Goal: Information Seeking & Learning: Learn about a topic

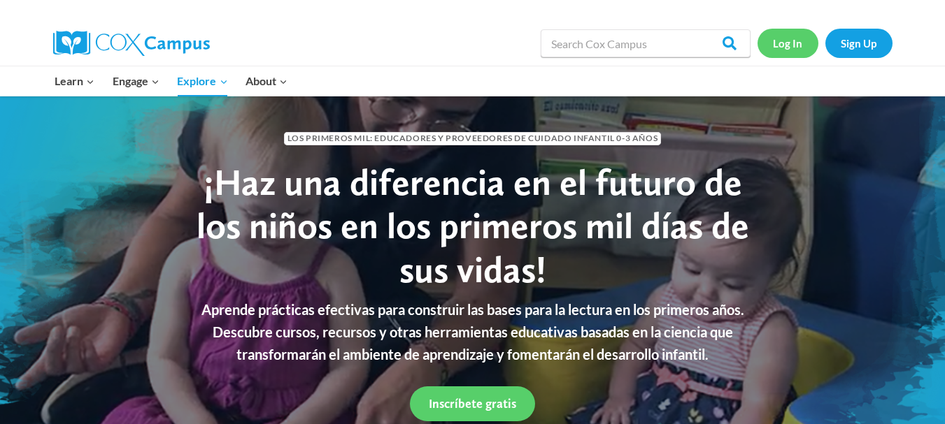
click at [775, 45] on link "Log In" at bounding box center [787, 43] width 61 height 29
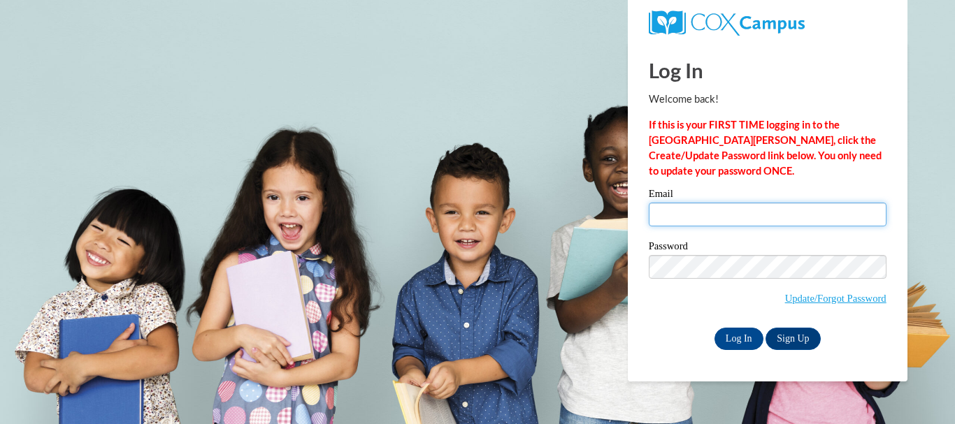
click at [755, 210] on input "Email" at bounding box center [768, 215] width 238 height 24
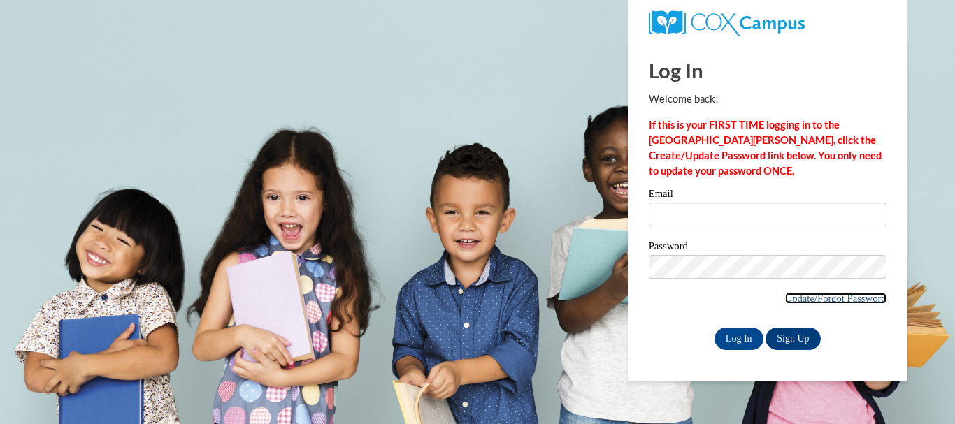
click at [785, 297] on link "Update/Forgot Password" at bounding box center [835, 298] width 101 height 11
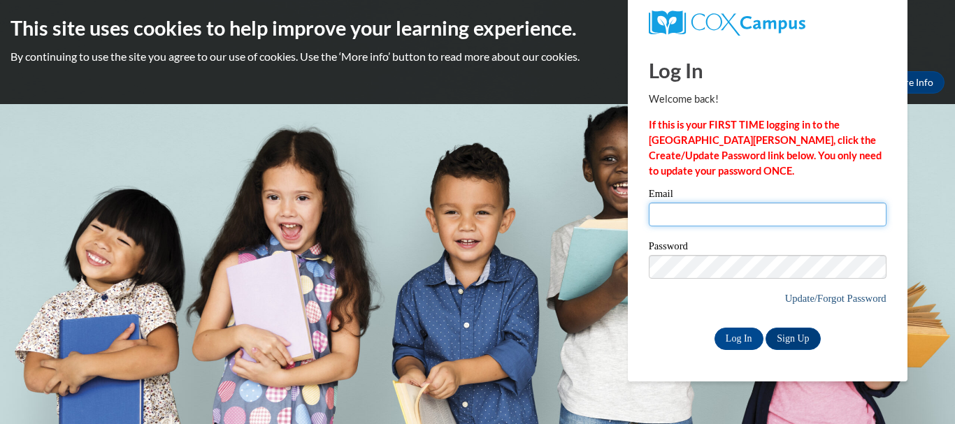
type input "arletherika31@gmail.com"
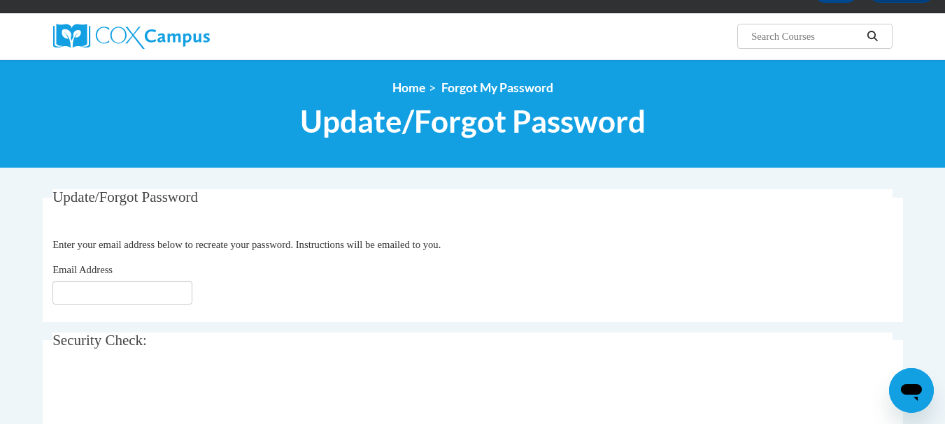
scroll to position [87, 0]
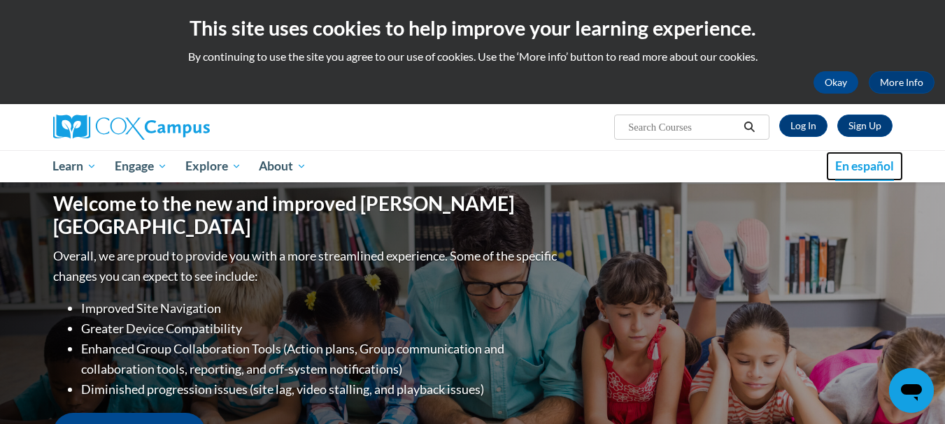
click at [857, 173] on span "En español" at bounding box center [864, 166] width 59 height 15
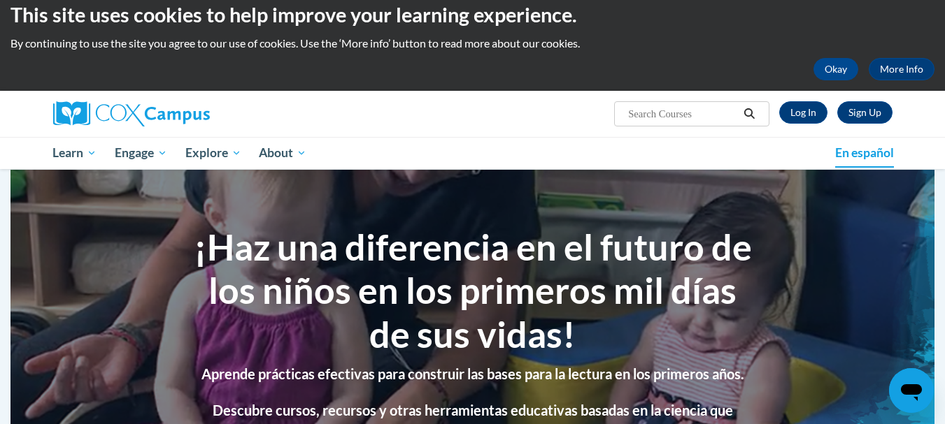
scroll to position [4, 0]
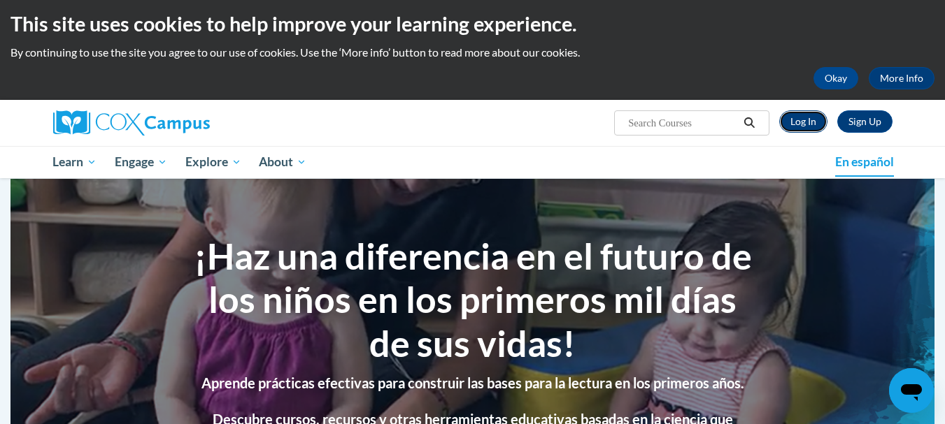
click at [814, 116] on link "Log In" at bounding box center [803, 121] width 48 height 22
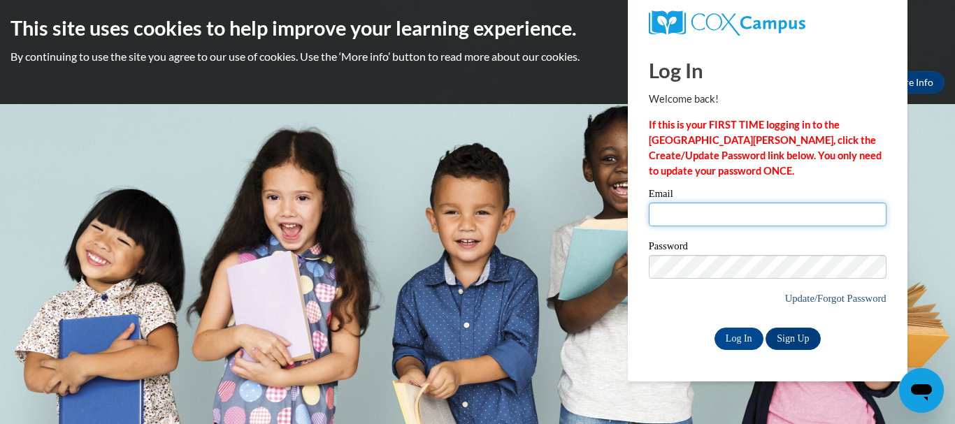
type input "arletherika31@gmail.com"
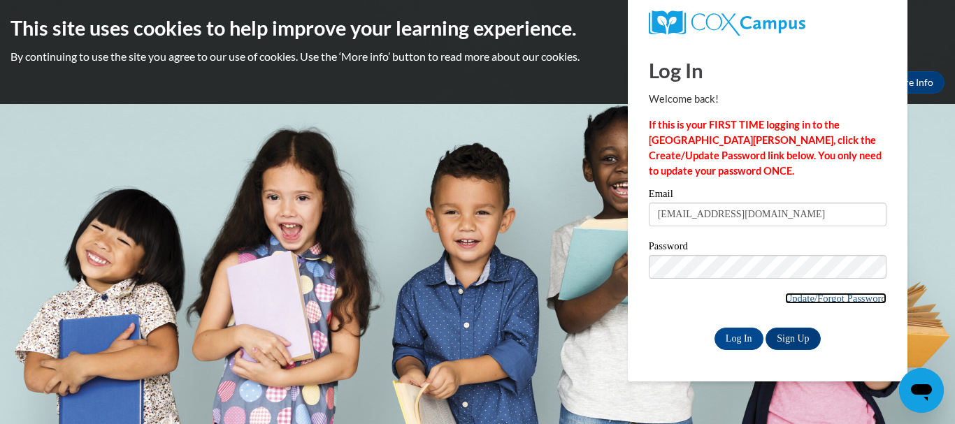
click at [820, 301] on link "Update/Forgot Password" at bounding box center [835, 298] width 101 height 11
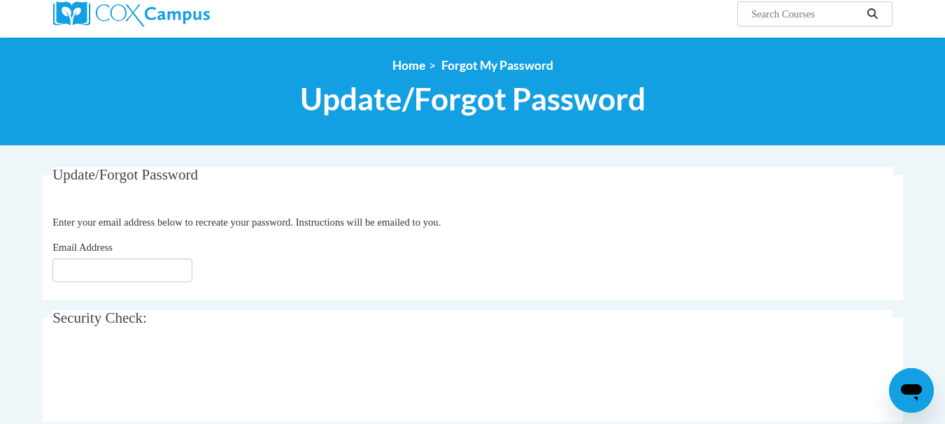
scroll to position [115, 0]
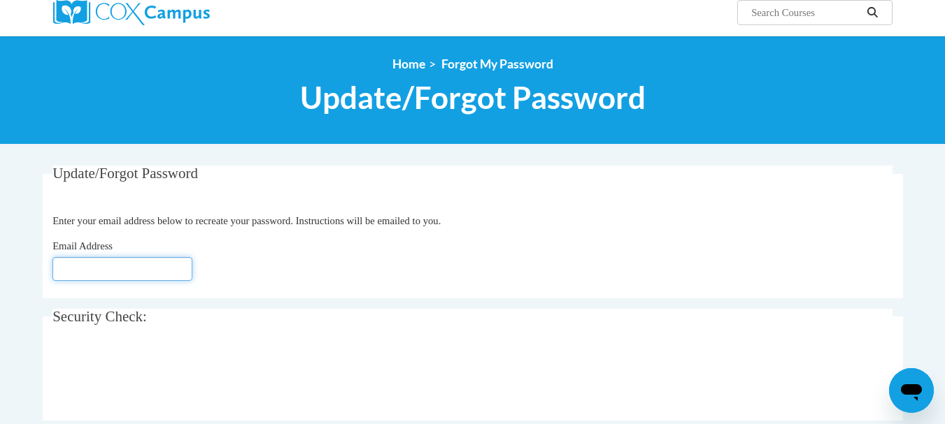
click at [164, 271] on input "Email Address" at bounding box center [122, 269] width 140 height 24
type input "[EMAIL_ADDRESS][DOMAIN_NAME]"
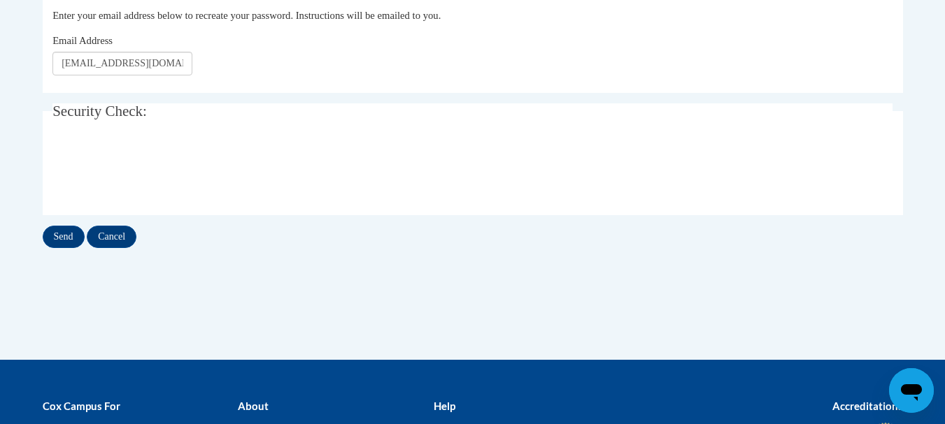
scroll to position [336, 0]
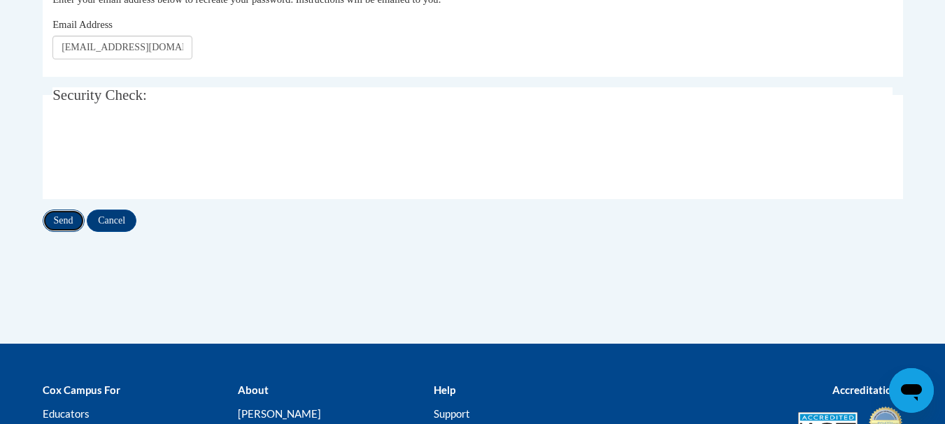
click at [54, 217] on input "Send" at bounding box center [64, 221] width 42 height 22
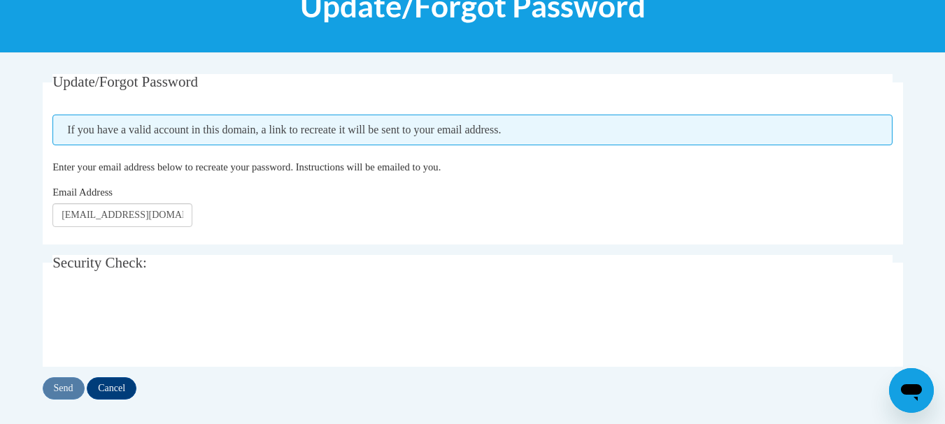
scroll to position [208, 0]
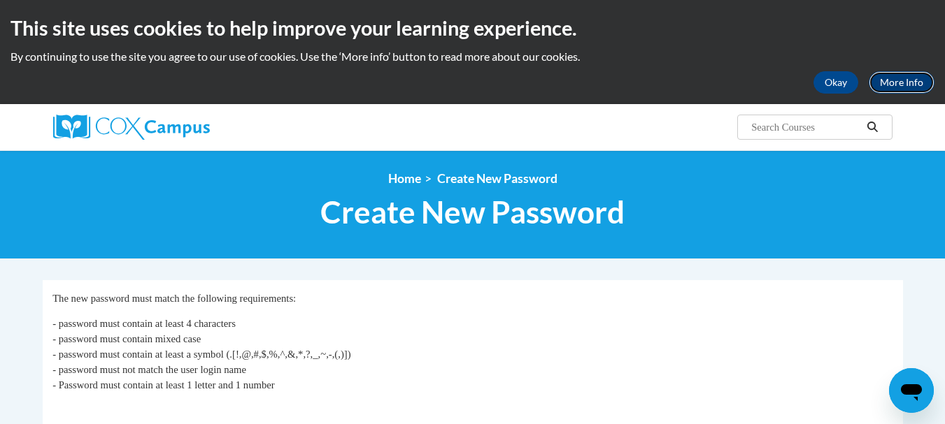
click at [885, 84] on link "More Info" at bounding box center [901, 82] width 66 height 22
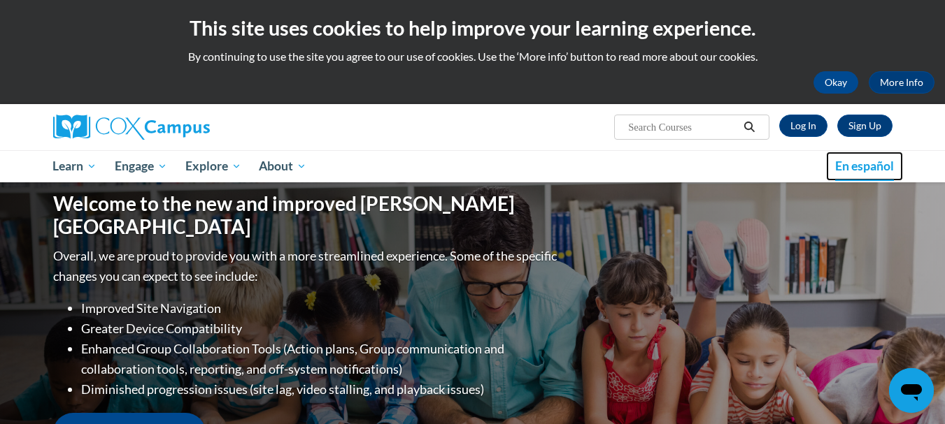
click at [858, 162] on span "En español" at bounding box center [864, 166] width 59 height 15
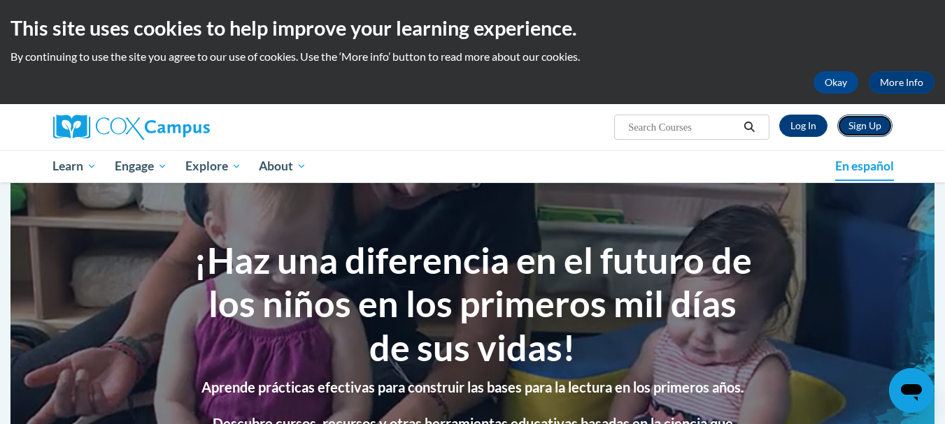
drag, startPoint x: 0, startPoint y: 0, endPoint x: 862, endPoint y: 126, distance: 871.2
click at [862, 126] on link "Sign Up" at bounding box center [864, 126] width 55 height 22
click at [805, 127] on link "Log In" at bounding box center [803, 126] width 48 height 22
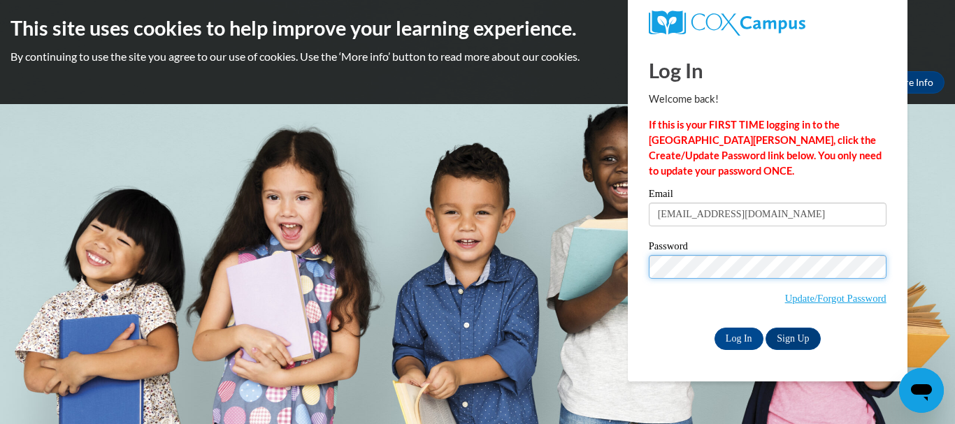
click at [610, 273] on body "This site uses cookies to help improve your learning experience. By continuing …" at bounding box center [477, 212] width 955 height 424
click at [599, 286] on body "This site uses cookies to help improve your learning experience. By continuing …" at bounding box center [477, 212] width 955 height 424
click at [715, 328] on input "Log In" at bounding box center [739, 339] width 49 height 22
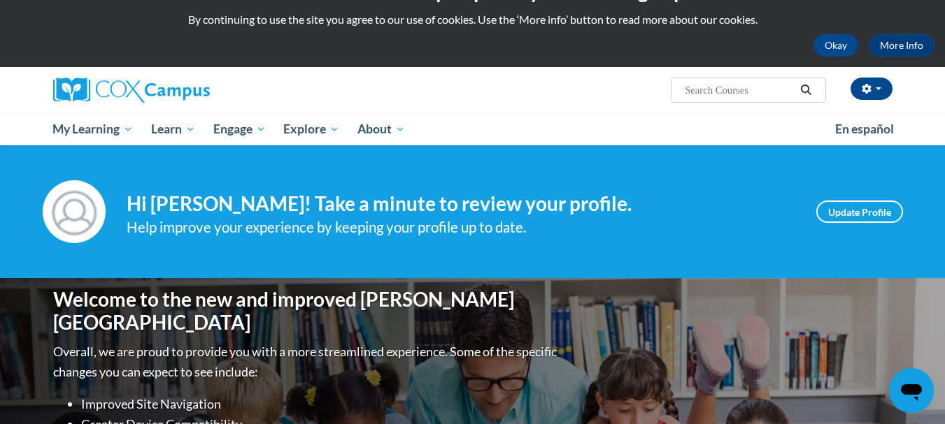
scroll to position [31, 0]
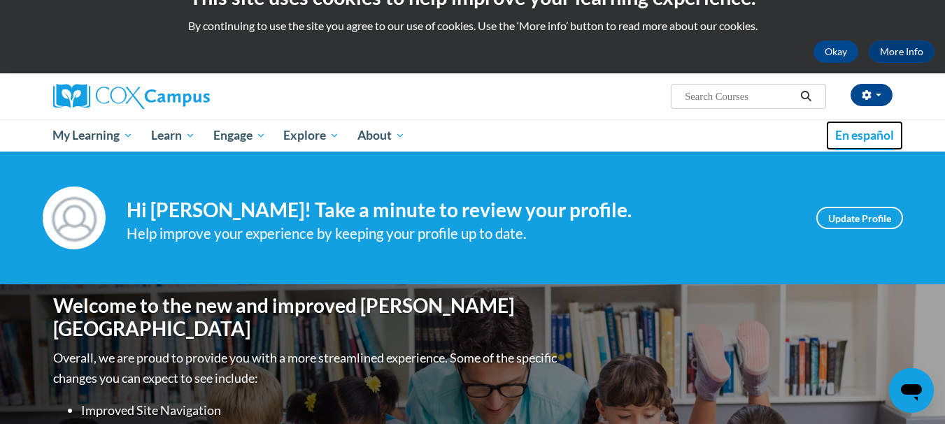
click at [875, 131] on span "En español" at bounding box center [864, 135] width 59 height 15
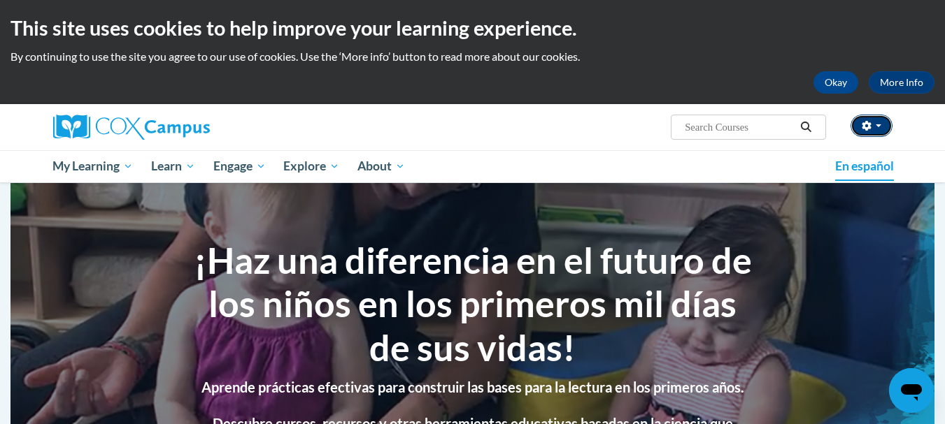
drag, startPoint x: 879, startPoint y: 130, endPoint x: 882, endPoint y: 120, distance: 10.2
click at [882, 120] on button "button" at bounding box center [871, 126] width 42 height 22
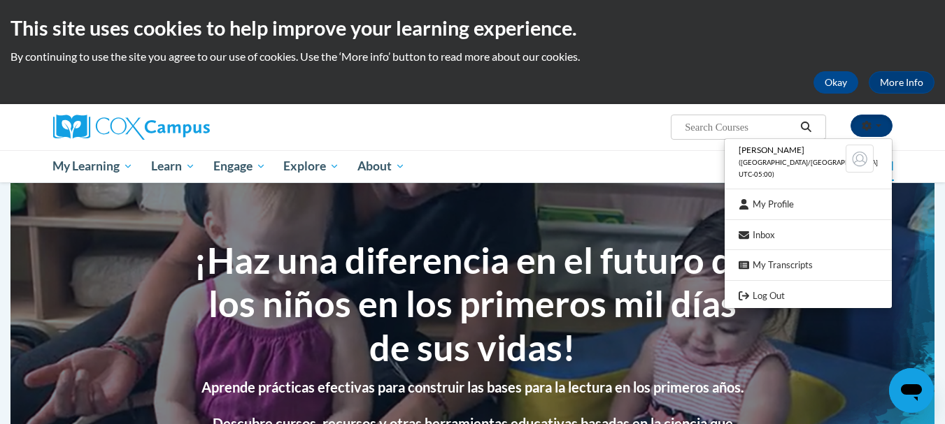
click at [882, 120] on button "button" at bounding box center [871, 126] width 42 height 22
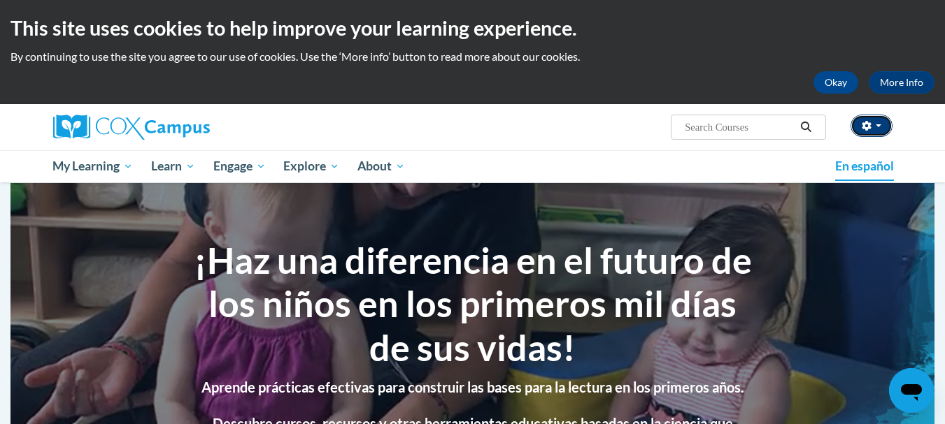
click at [883, 120] on button "button" at bounding box center [871, 126] width 42 height 22
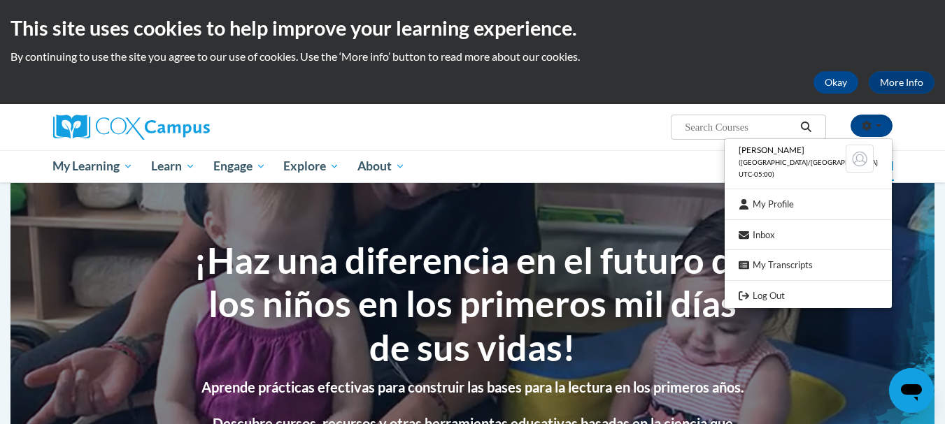
click at [831, 165] on li "Erika Chavez (America/Lima UTC-05:00)" at bounding box center [807, 163] width 167 height 40
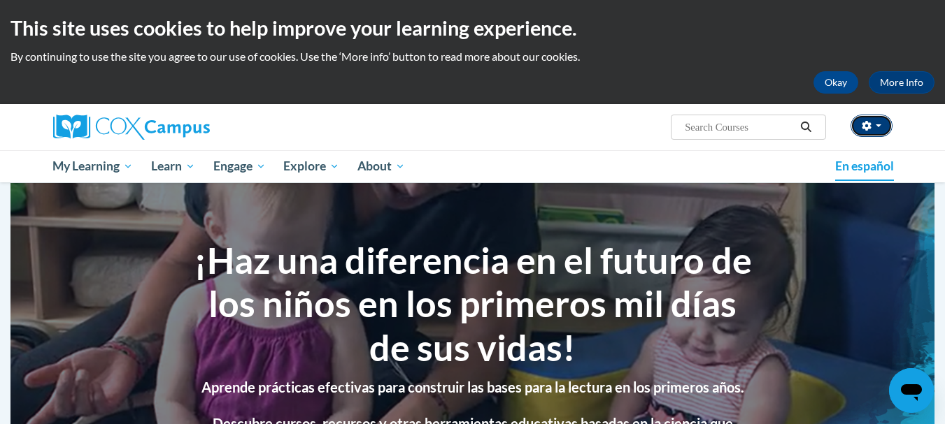
drag, startPoint x: 878, startPoint y: 132, endPoint x: 887, endPoint y: 125, distance: 11.5
click at [887, 125] on button "button" at bounding box center [871, 126] width 42 height 22
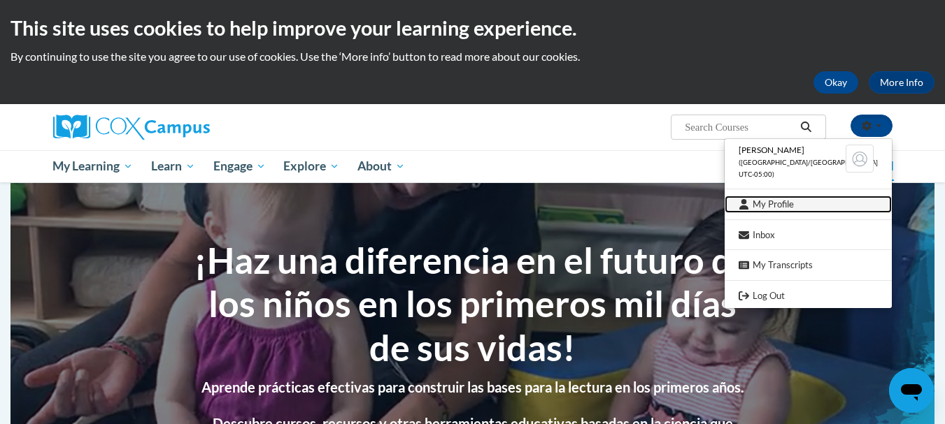
drag, startPoint x: 833, startPoint y: 213, endPoint x: 831, endPoint y: 200, distance: 13.4
click at [831, 200] on link "My Profile" at bounding box center [807, 204] width 167 height 17
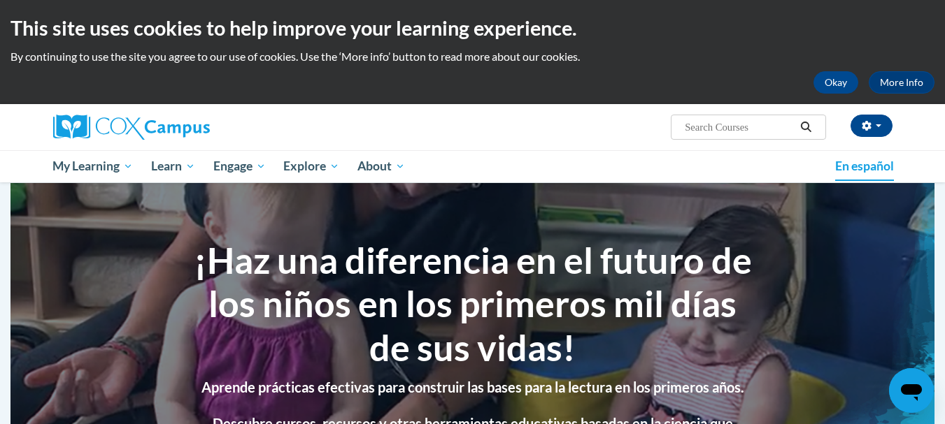
click at [824, 201] on section "¡Haz una diferencia en el futuro de los niños en los primeros mil días de sus v…" at bounding box center [472, 347] width 924 height 329
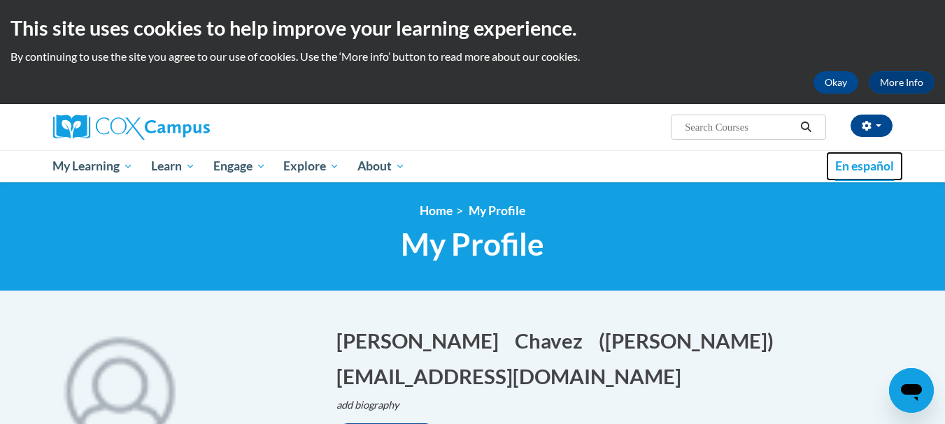
click at [847, 171] on span "En español" at bounding box center [864, 166] width 59 height 15
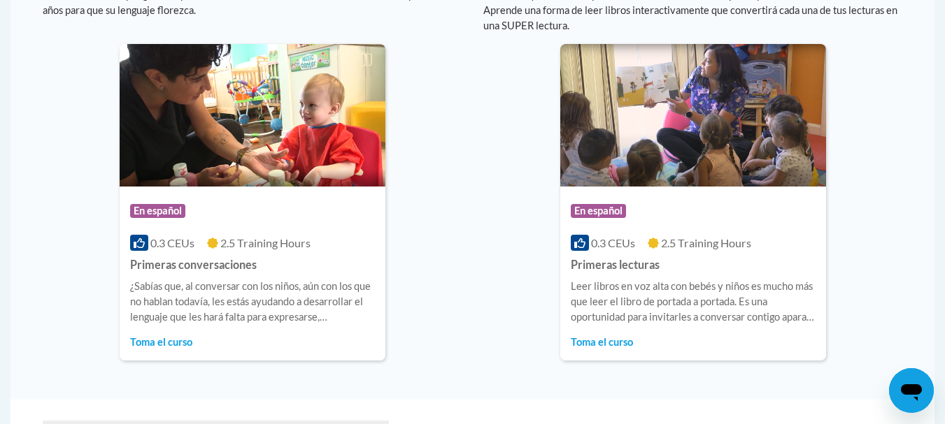
scroll to position [1021, 0]
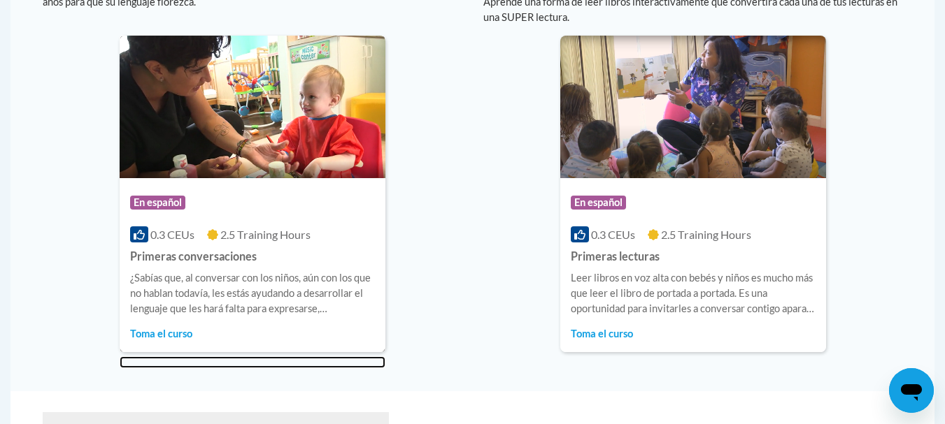
click at [279, 141] on img at bounding box center [253, 107] width 266 height 143
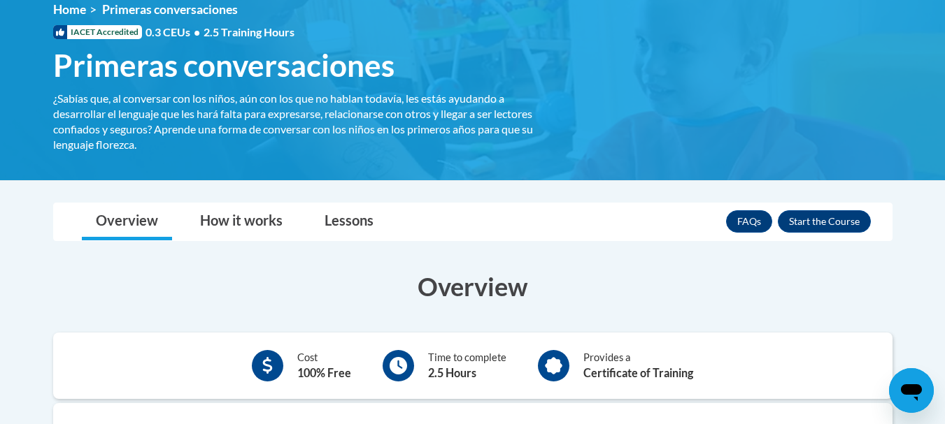
scroll to position [199, 0]
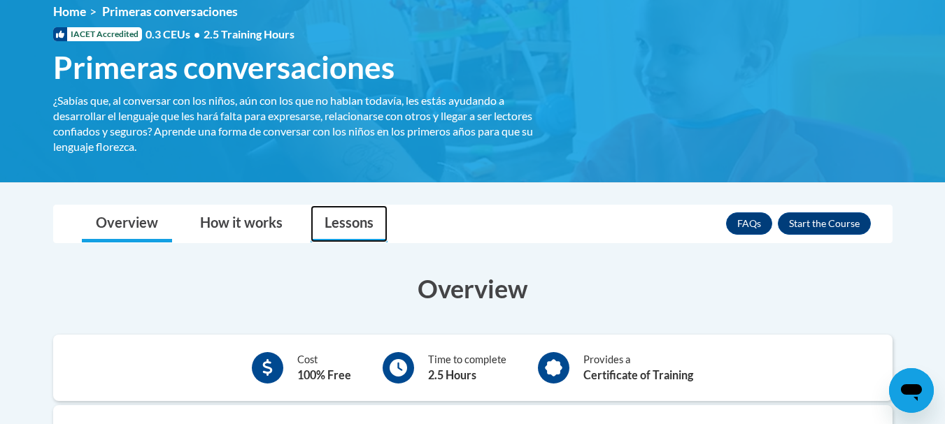
click at [377, 223] on link "Lessons" at bounding box center [348, 224] width 77 height 37
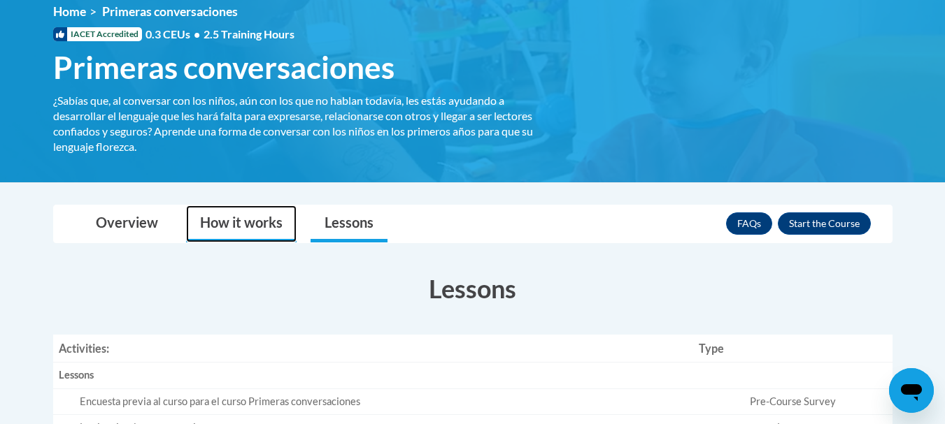
click at [249, 220] on link "How it works" at bounding box center [241, 224] width 110 height 37
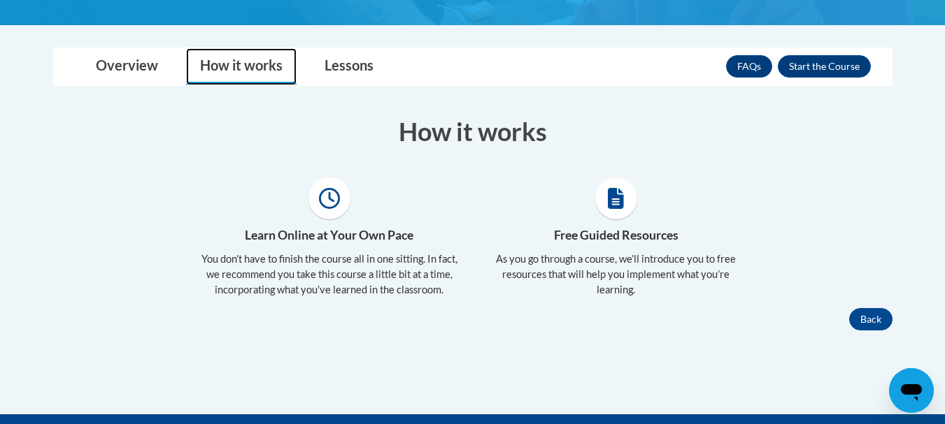
scroll to position [353, 0]
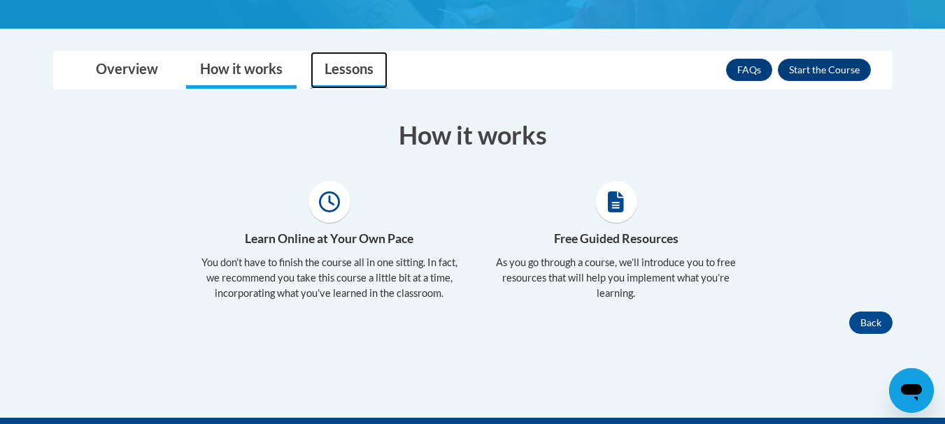
click at [342, 73] on link "Lessons" at bounding box center [348, 70] width 77 height 37
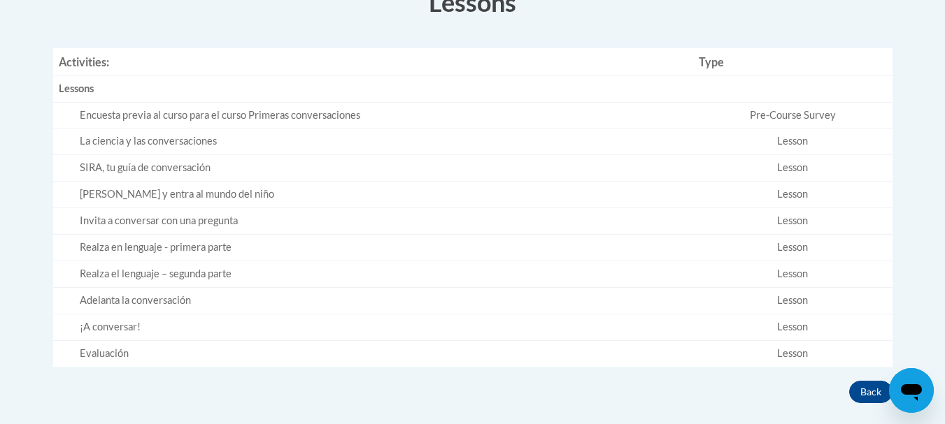
scroll to position [482, 0]
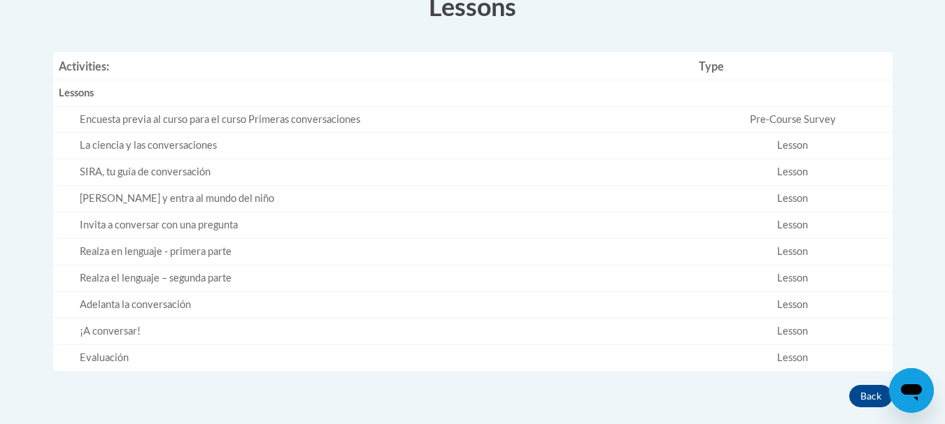
click at [796, 253] on td "Lesson" at bounding box center [792, 252] width 199 height 27
click at [791, 255] on td "Lesson" at bounding box center [792, 252] width 199 height 27
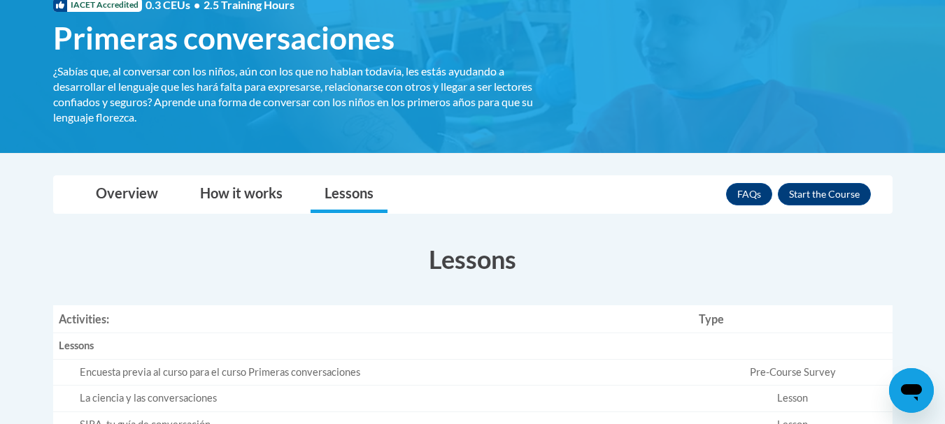
scroll to position [227, 0]
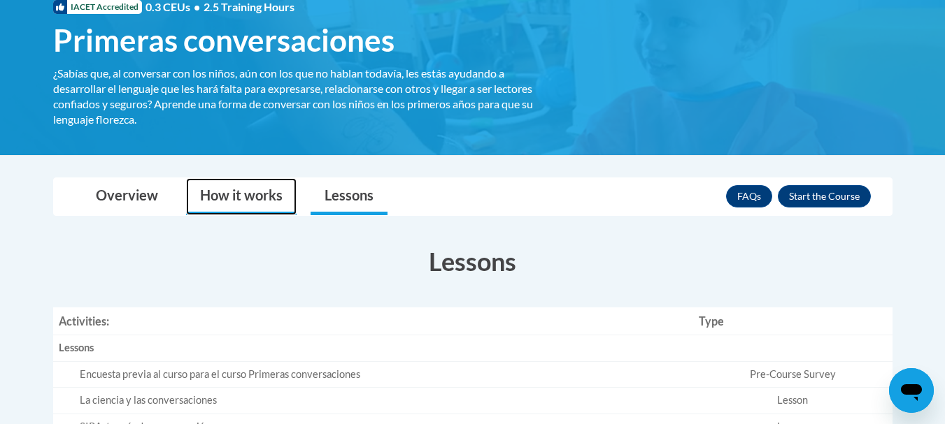
click at [250, 182] on link "How it works" at bounding box center [241, 196] width 110 height 37
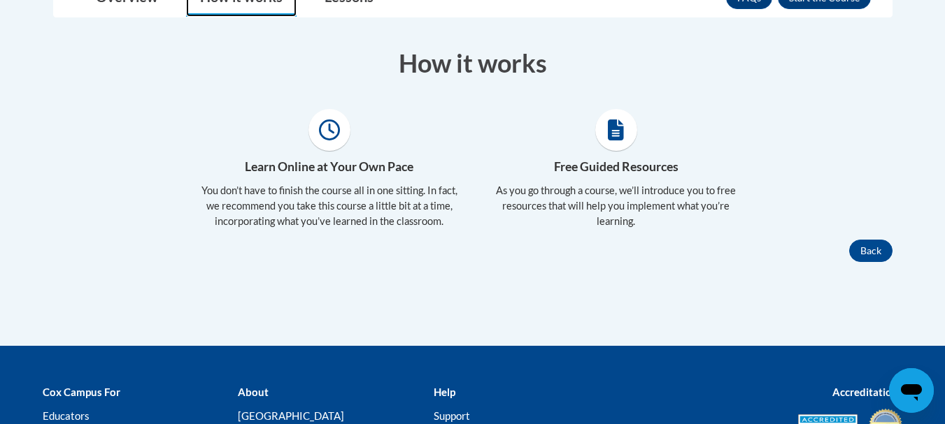
scroll to position [419, 0]
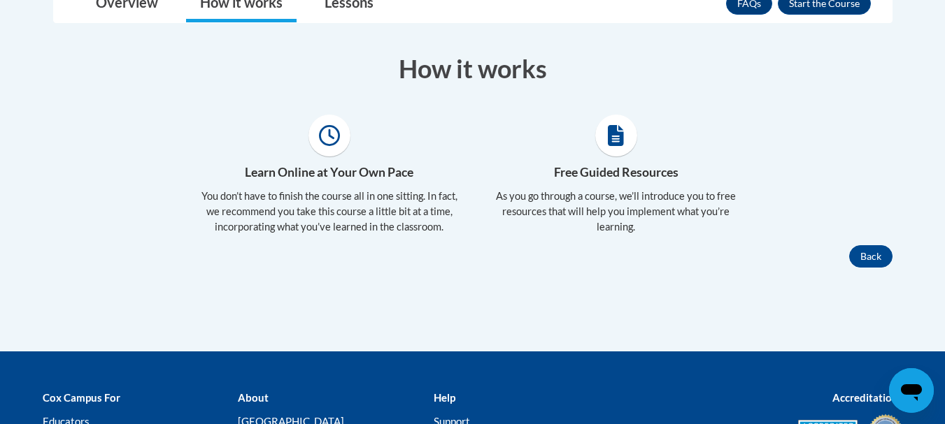
click at [606, 141] on span at bounding box center [616, 136] width 42 height 42
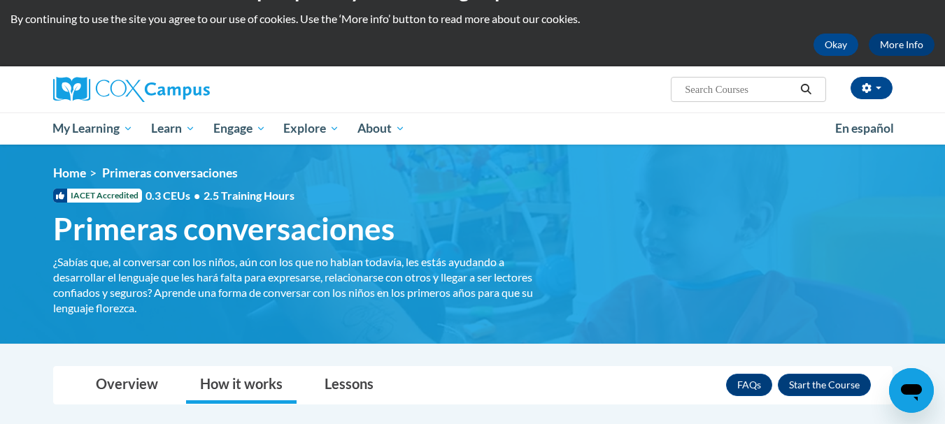
scroll to position [36, 0]
